Goal: Information Seeking & Learning: Learn about a topic

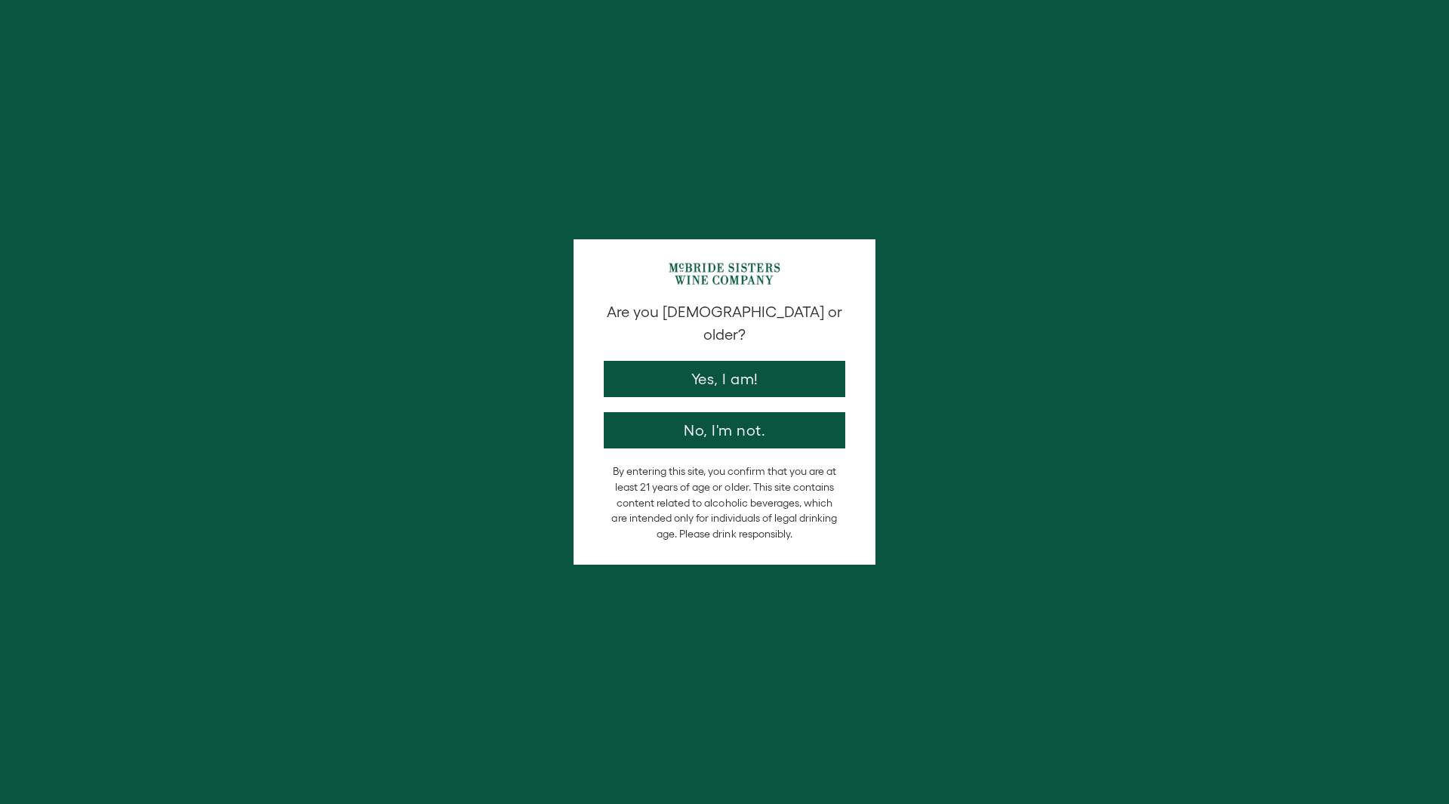
click at [730, 366] on button "Yes, I am!" at bounding box center [724, 379] width 241 height 36
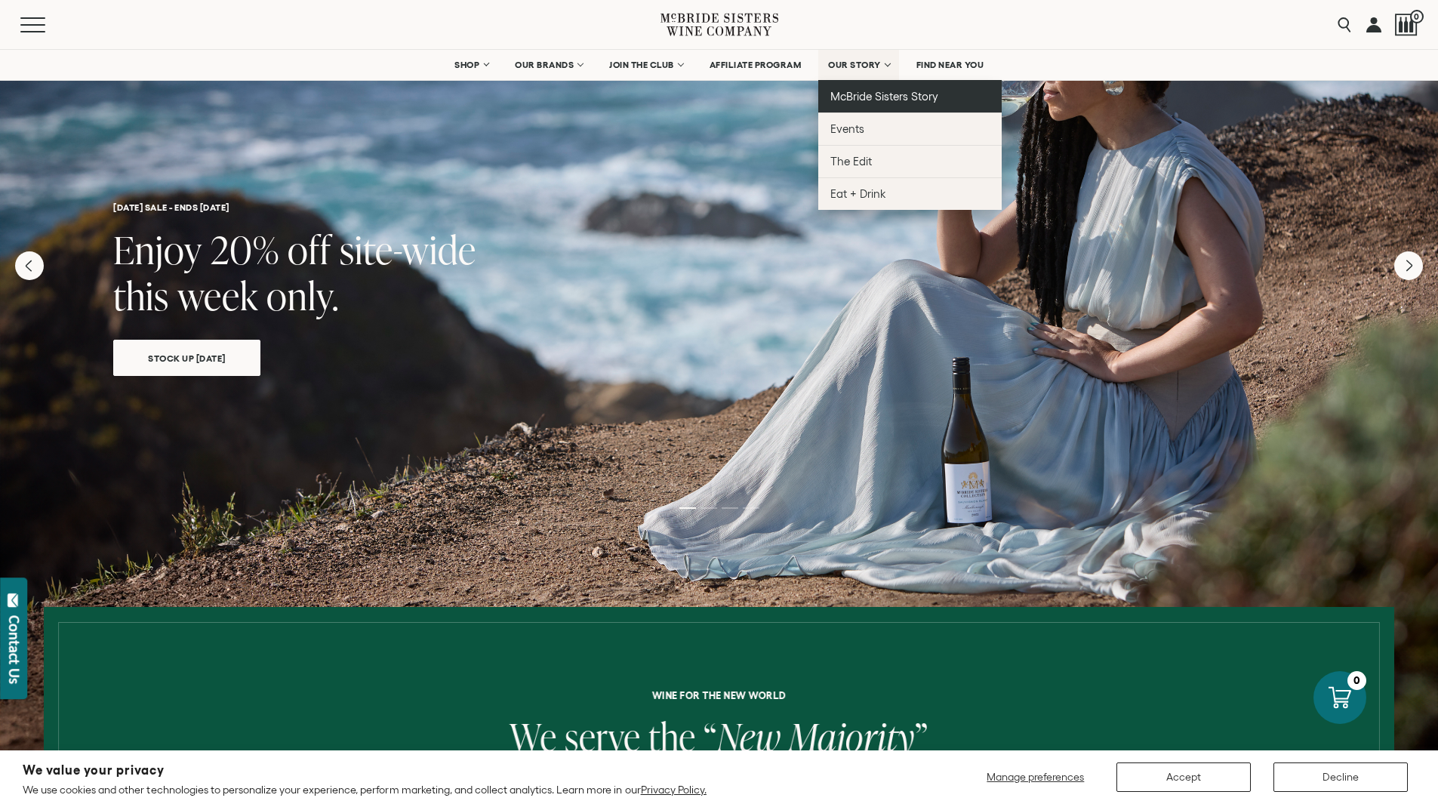
click at [881, 102] on span "McBride Sisters Story" at bounding box center [884, 96] width 108 height 13
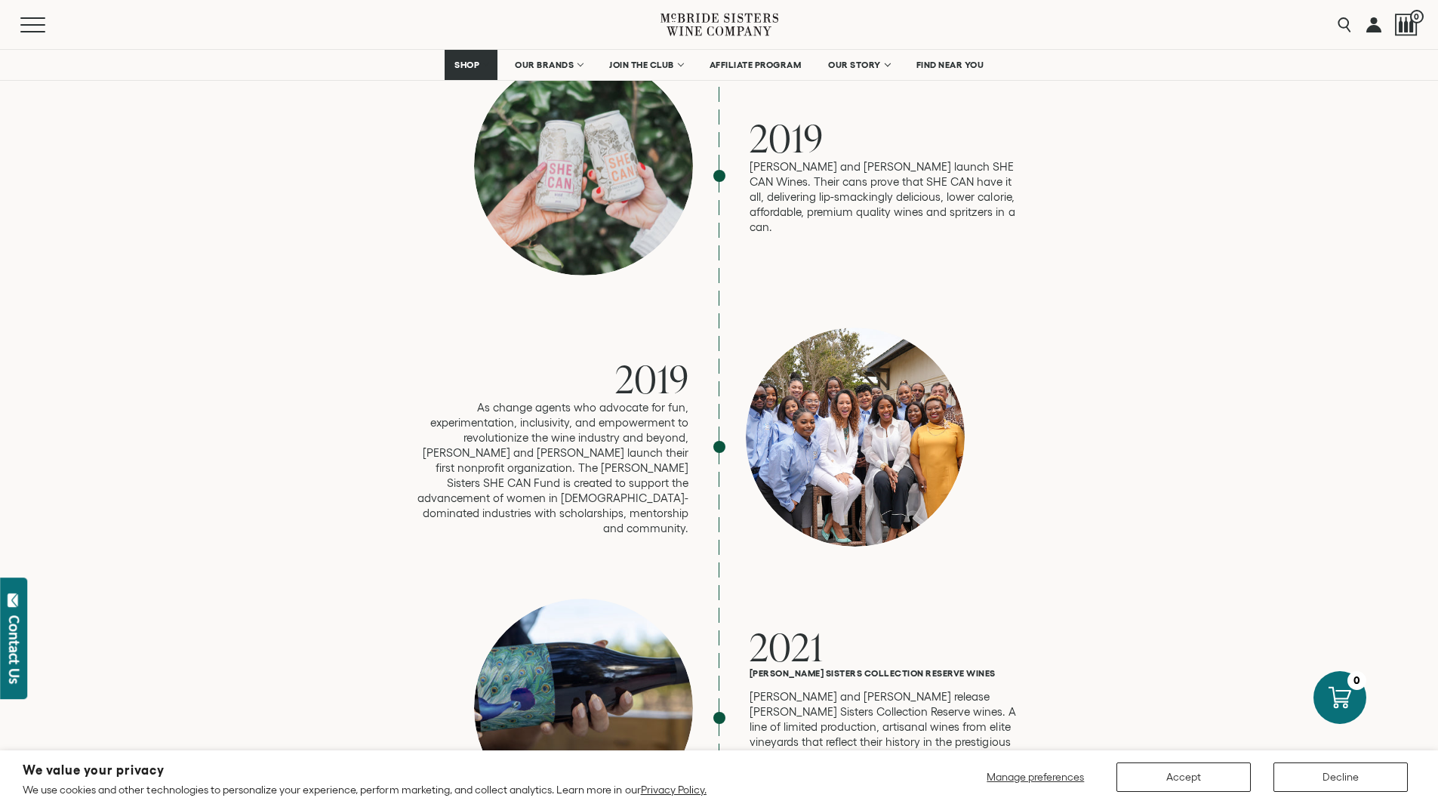
scroll to position [3471, 0]
